Goal: Task Accomplishment & Management: Manage account settings

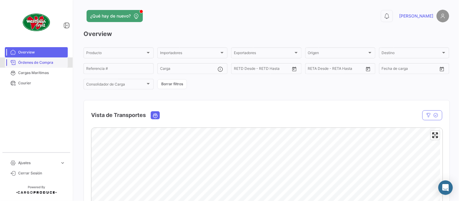
click at [49, 62] on span "Órdenes de Compra" at bounding box center [41, 62] width 47 height 5
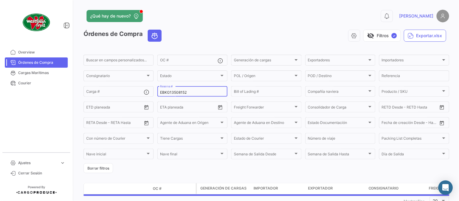
click at [190, 91] on input "EBKG13508152" at bounding box center [192, 93] width 65 height 4
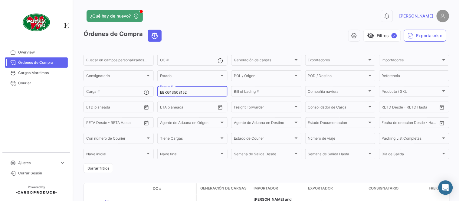
click at [190, 91] on input "EBKG13508152" at bounding box center [192, 93] width 65 height 4
paste input "LMM0539185"
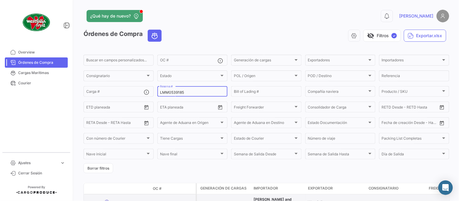
type input "LMM0539185"
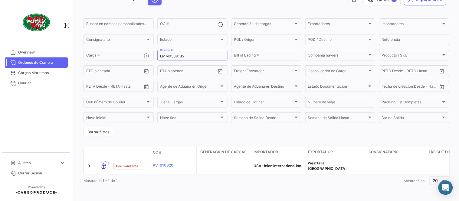
scroll to position [39, 0]
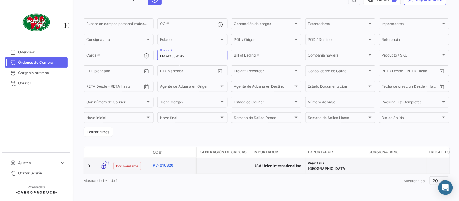
click at [167, 164] on link "PV-016320" at bounding box center [173, 165] width 41 height 5
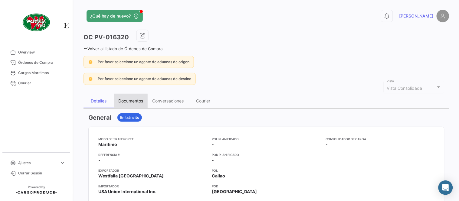
click at [136, 97] on div "Documentos" at bounding box center [131, 101] width 34 height 15
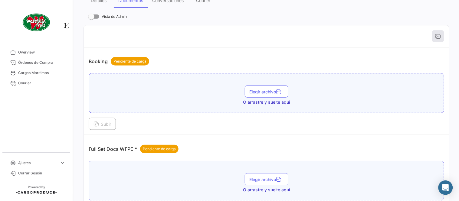
scroll to position [244, 0]
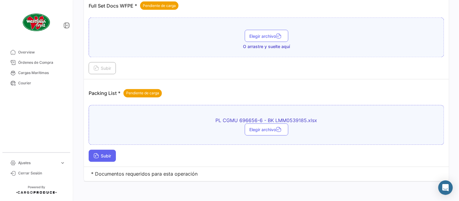
click at [107, 155] on span "Subir" at bounding box center [103, 156] width 18 height 5
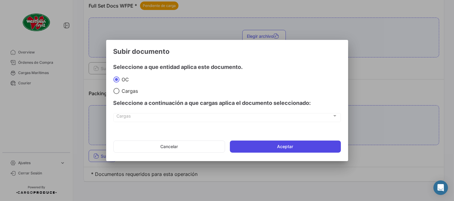
click at [287, 142] on button "Aceptar" at bounding box center [285, 147] width 111 height 12
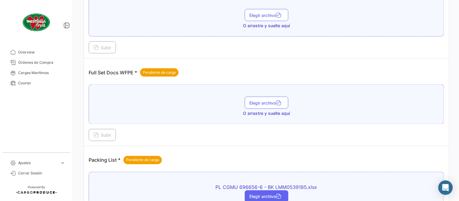
scroll to position [177, 0]
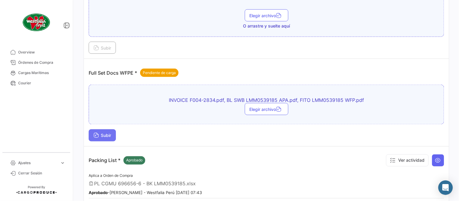
click at [111, 137] on span "Subir" at bounding box center [103, 135] width 18 height 5
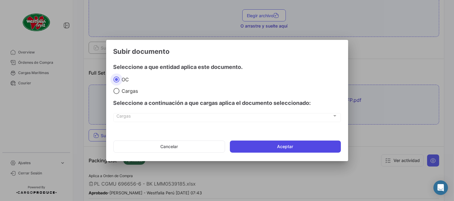
click at [315, 147] on button "Aceptar" at bounding box center [285, 147] width 111 height 12
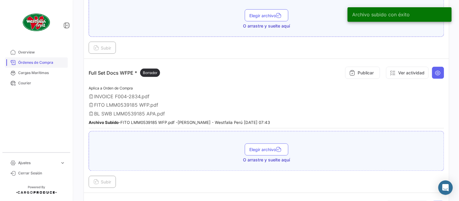
click at [41, 64] on span "Órdenes de Compra" at bounding box center [41, 62] width 47 height 5
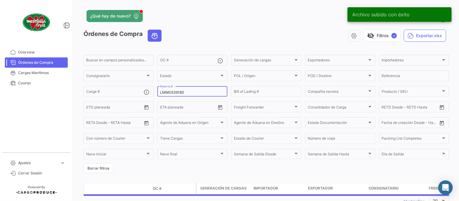
click at [175, 92] on input "LMM0539185" at bounding box center [192, 93] width 65 height 4
paste input "6"
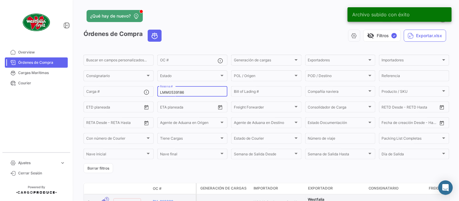
type input "LMM0539186"
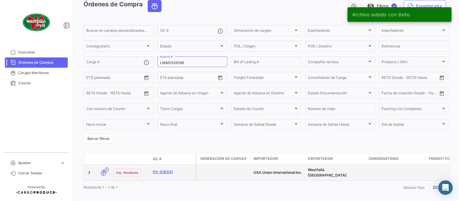
scroll to position [34, 0]
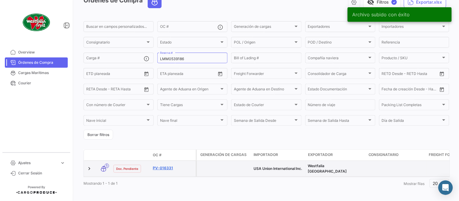
click at [167, 166] on link "PV-016331" at bounding box center [173, 168] width 41 height 5
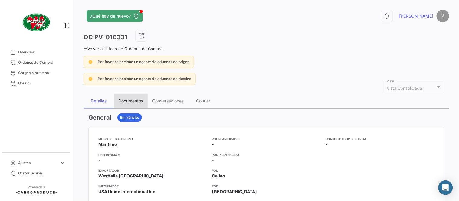
click at [136, 96] on div "Documentos" at bounding box center [131, 101] width 34 height 15
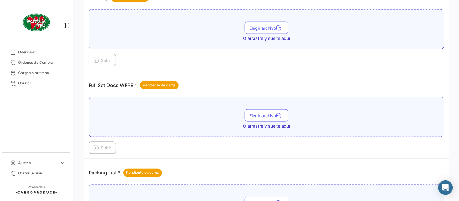
scroll to position [244, 0]
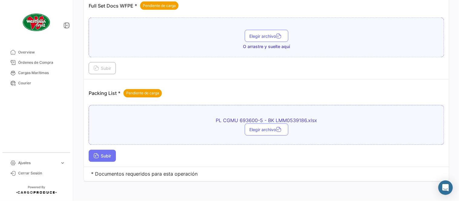
click at [107, 155] on span "Subir" at bounding box center [103, 156] width 18 height 5
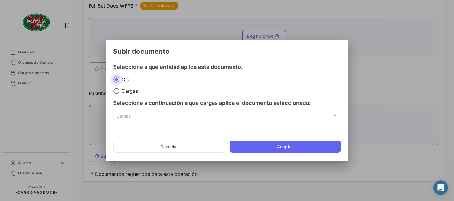
click at [249, 137] on mat-dialog-actions "Cancelar Aceptar" at bounding box center [228, 147] width 228 height 21
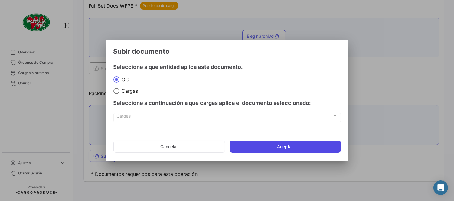
click at [250, 144] on button "Aceptar" at bounding box center [285, 147] width 111 height 12
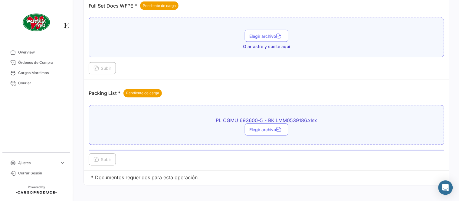
scroll to position [177, 0]
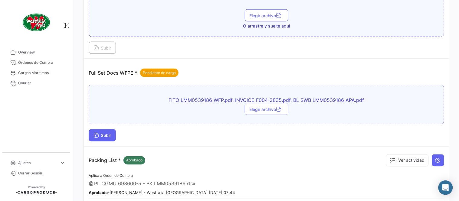
click at [107, 136] on span "Subir" at bounding box center [103, 135] width 18 height 5
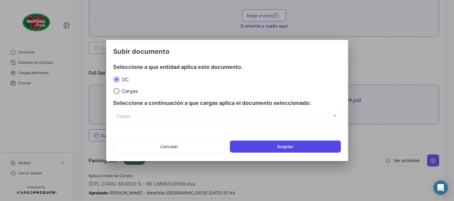
drag, startPoint x: 311, startPoint y: 141, endPoint x: 314, endPoint y: 141, distance: 3.3
click at [311, 143] on button "Aceptar" at bounding box center [285, 147] width 111 height 12
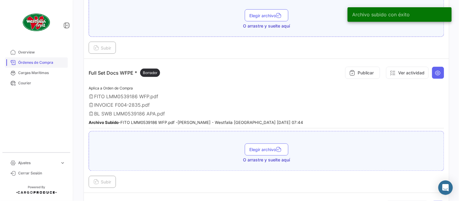
click at [37, 62] on span "Órdenes de Compra" at bounding box center [41, 62] width 47 height 5
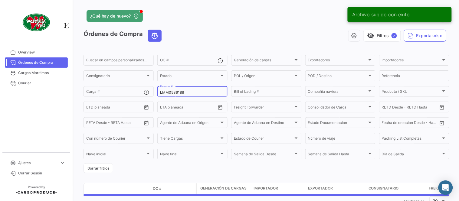
click at [176, 91] on input "LMM0539186" at bounding box center [192, 93] width 65 height 4
paste input "8735"
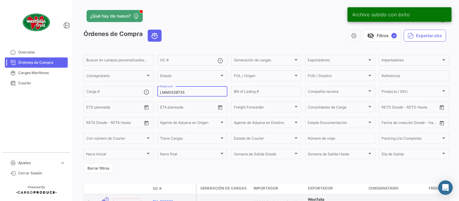
type input "LMM0538735"
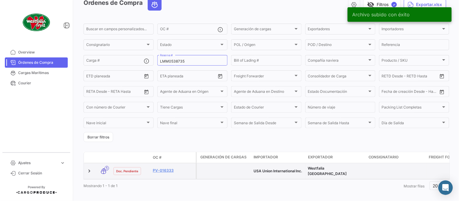
scroll to position [39, 0]
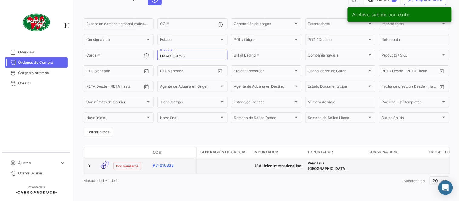
click at [165, 164] on link "PV-016333" at bounding box center [173, 165] width 41 height 5
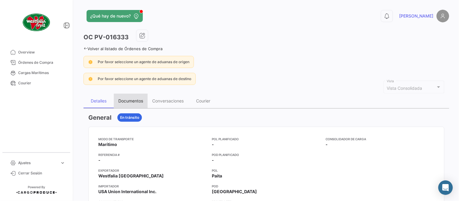
click at [139, 102] on div "Documentos" at bounding box center [130, 100] width 25 height 5
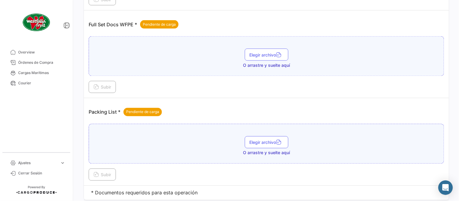
scroll to position [235, 0]
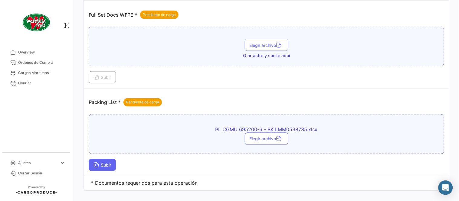
click at [107, 166] on span "Subir" at bounding box center [103, 165] width 18 height 5
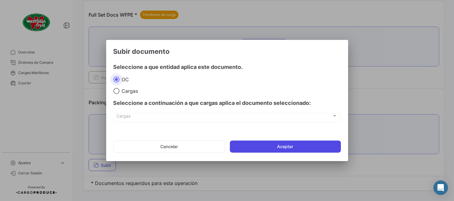
click at [247, 147] on button "Aceptar" at bounding box center [285, 147] width 111 height 12
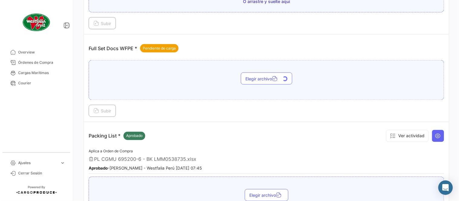
scroll to position [168, 0]
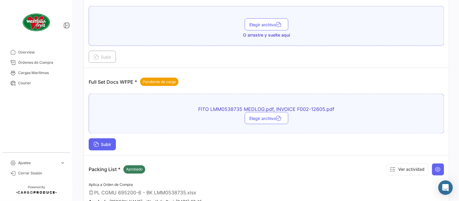
click at [107, 143] on span "Subir" at bounding box center [103, 144] width 18 height 5
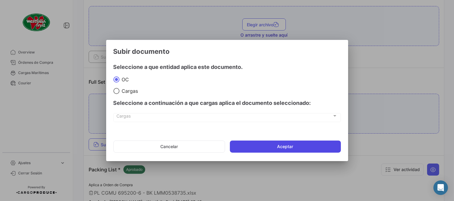
click at [332, 145] on button "Aceptar" at bounding box center [285, 147] width 111 height 12
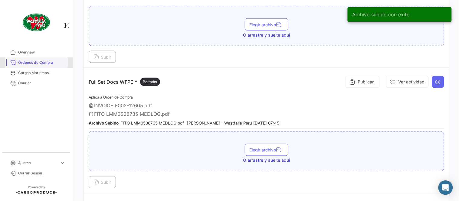
click at [40, 64] on span "Órdenes de Compra" at bounding box center [41, 62] width 47 height 5
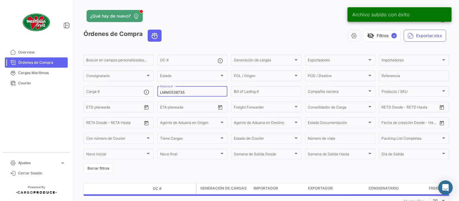
click at [169, 93] on input "LMM0538735" at bounding box center [192, 93] width 65 height 4
paste input "29"
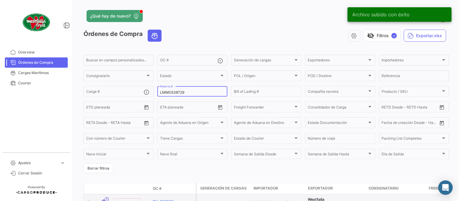
type input "LMM0538729"
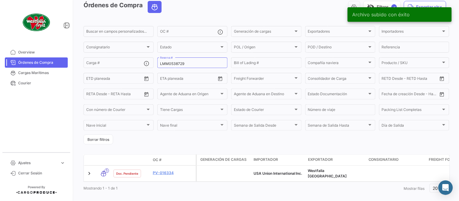
scroll to position [39, 0]
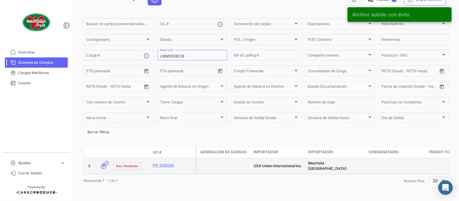
click at [165, 158] on datatable-body-cell "PV-016334" at bounding box center [172, 166] width 45 height 16
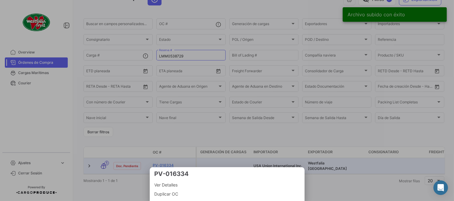
click at [177, 157] on div at bounding box center [227, 100] width 454 height 201
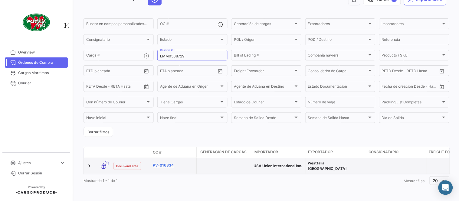
click at [160, 163] on link "PV-016334" at bounding box center [173, 165] width 41 height 5
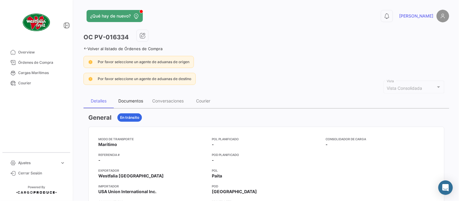
click at [127, 97] on div "Documentos" at bounding box center [131, 101] width 34 height 15
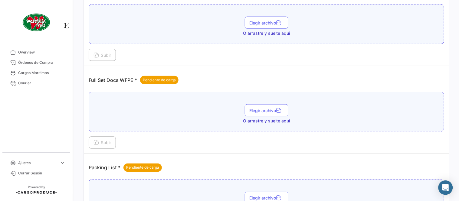
scroll to position [244, 0]
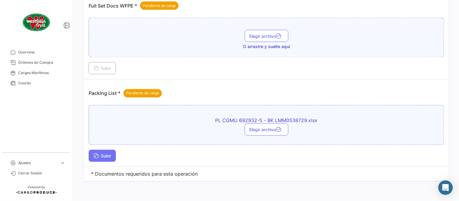
click at [107, 157] on span "Subir" at bounding box center [103, 156] width 18 height 5
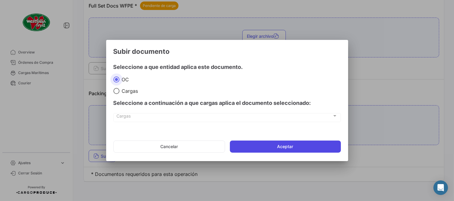
click at [277, 143] on button "Aceptar" at bounding box center [285, 147] width 111 height 12
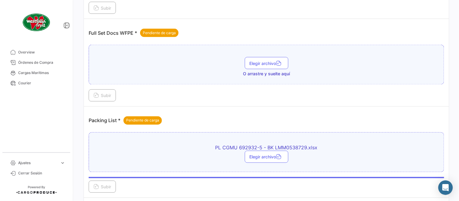
scroll to position [177, 0]
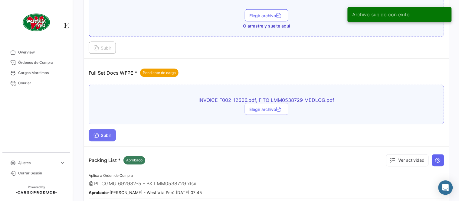
click at [114, 134] on button "Subir" at bounding box center [102, 136] width 27 height 12
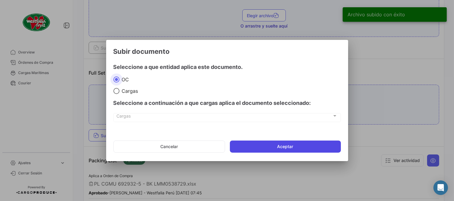
click at [292, 150] on button "Aceptar" at bounding box center [285, 147] width 111 height 12
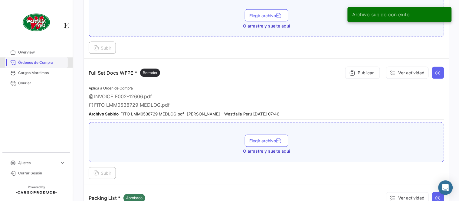
click at [54, 61] on span "Órdenes de Compra" at bounding box center [41, 62] width 47 height 5
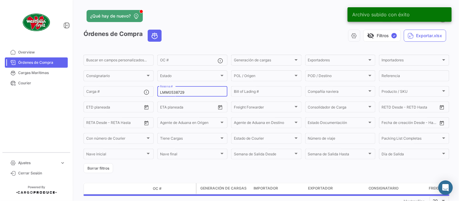
click at [177, 92] on input "LMM0538729" at bounding box center [192, 93] width 65 height 4
paste input "8"
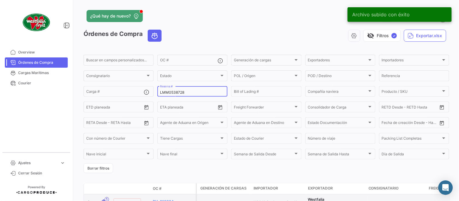
type input "LMM0538728"
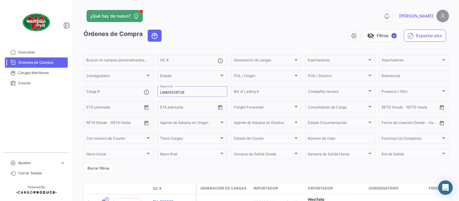
click at [180, 171] on form "Buscar en campos personalizados... OC # Generación de cargas Generación de carg…" at bounding box center [267, 114] width 366 height 120
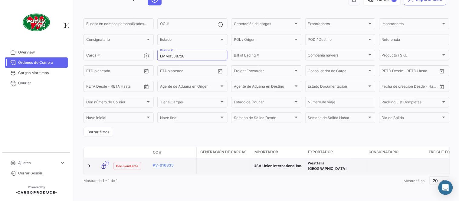
scroll to position [39, 0]
click at [167, 163] on link "PV-016335" at bounding box center [173, 165] width 41 height 5
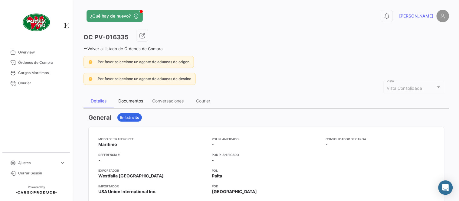
click at [128, 102] on div "Documentos" at bounding box center [130, 100] width 25 height 5
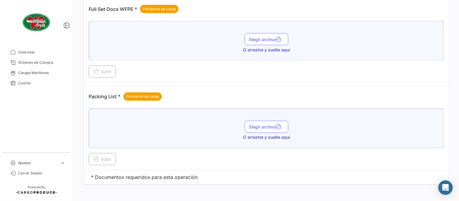
scroll to position [244, 0]
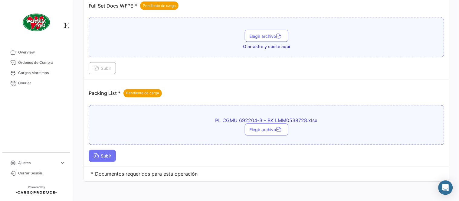
click at [111, 157] on span "Subir" at bounding box center [103, 156] width 18 height 5
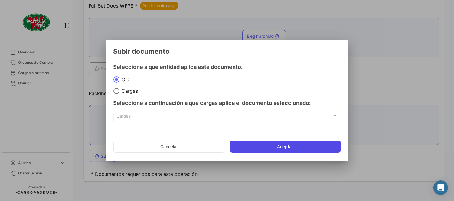
click at [268, 141] on button "Aceptar" at bounding box center [285, 147] width 111 height 12
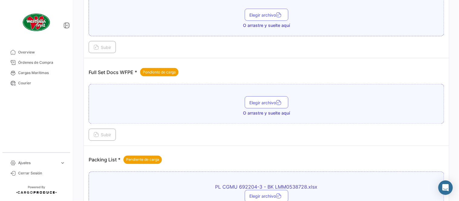
scroll to position [177, 0]
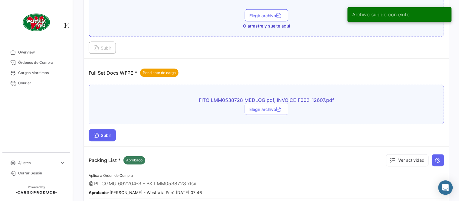
click at [108, 137] on span "Subir" at bounding box center [103, 135] width 18 height 5
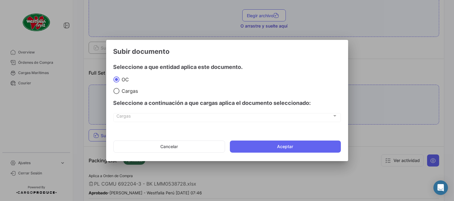
drag, startPoint x: 267, startPoint y: 140, endPoint x: 271, endPoint y: 139, distance: 3.7
click at [268, 141] on mat-dialog-actions "Cancelar Aceptar" at bounding box center [228, 147] width 228 height 21
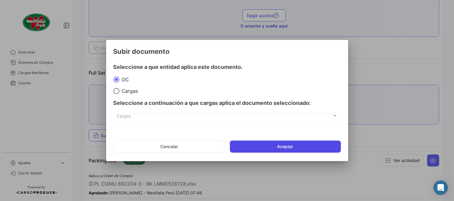
click at [304, 151] on button "Aceptar" at bounding box center [285, 147] width 111 height 12
